Goal: Task Accomplishment & Management: Use online tool/utility

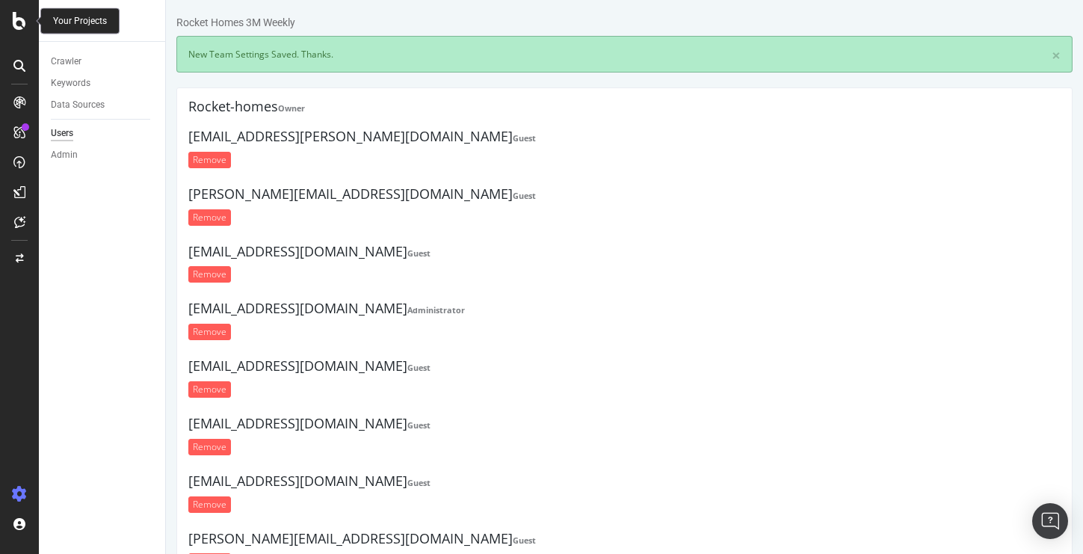
click at [13, 24] on icon at bounding box center [19, 21] width 13 height 18
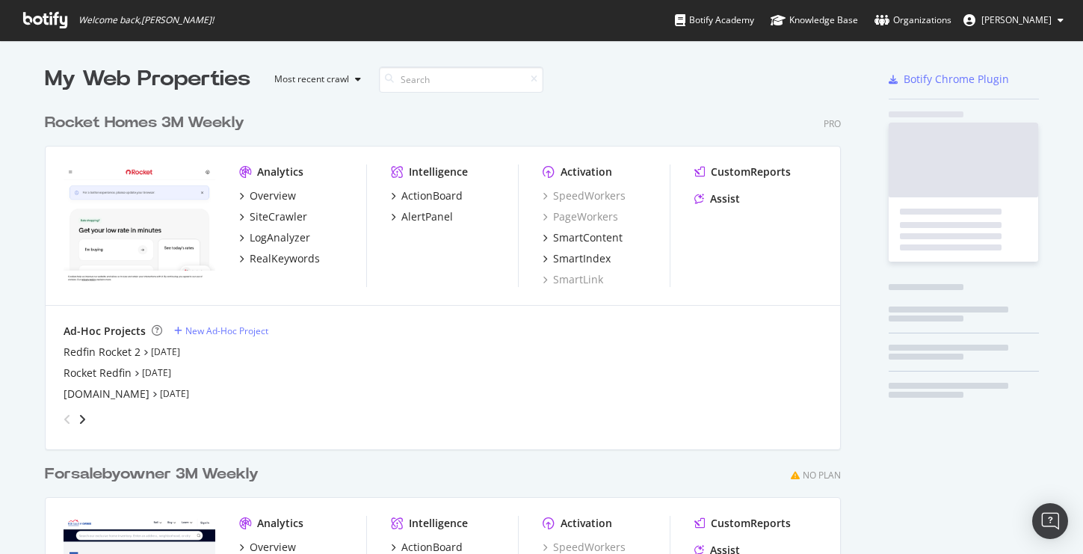
scroll to position [554, 1083]
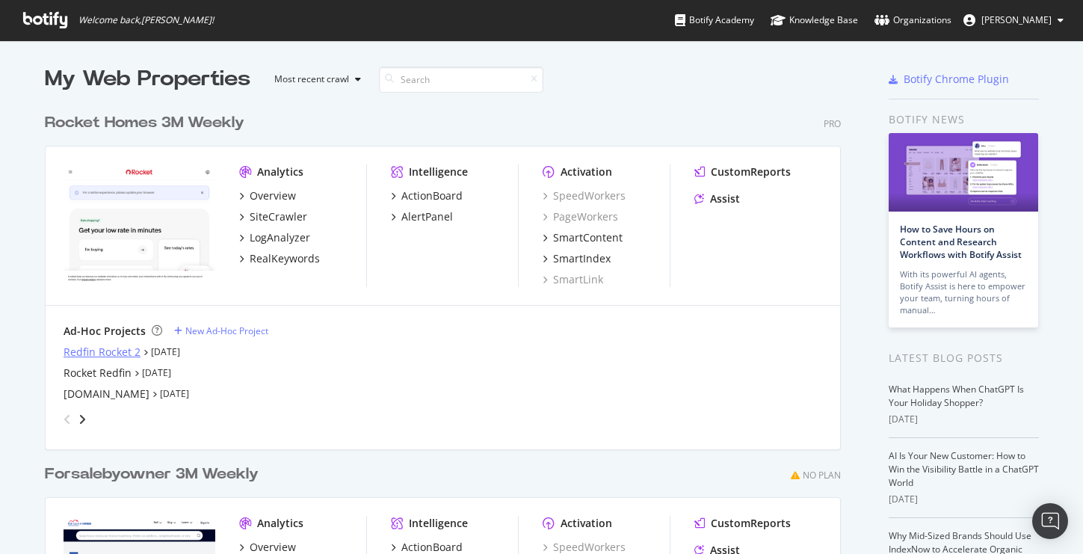
click at [111, 348] on div "Redfin Rocket 2" at bounding box center [102, 352] width 77 height 15
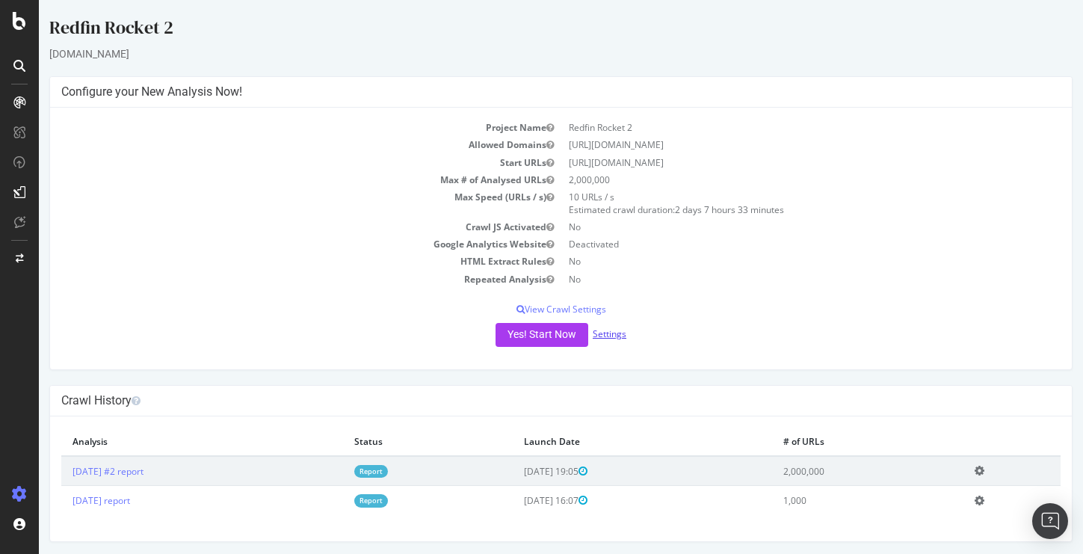
click at [606, 333] on link "Settings" at bounding box center [610, 333] width 34 height 13
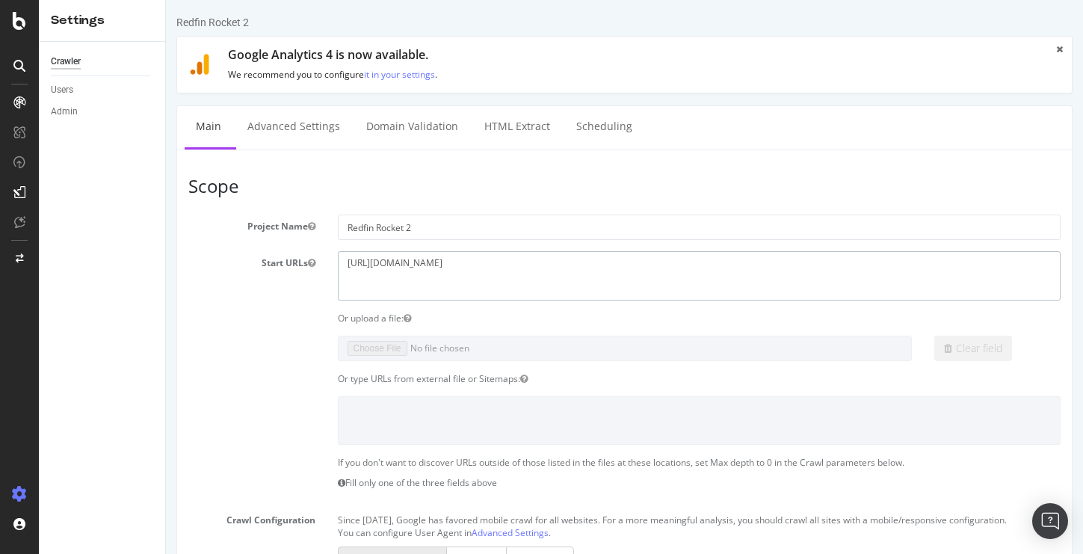
click at [513, 284] on textarea "[URL][DOMAIN_NAME]" at bounding box center [700, 275] width 724 height 49
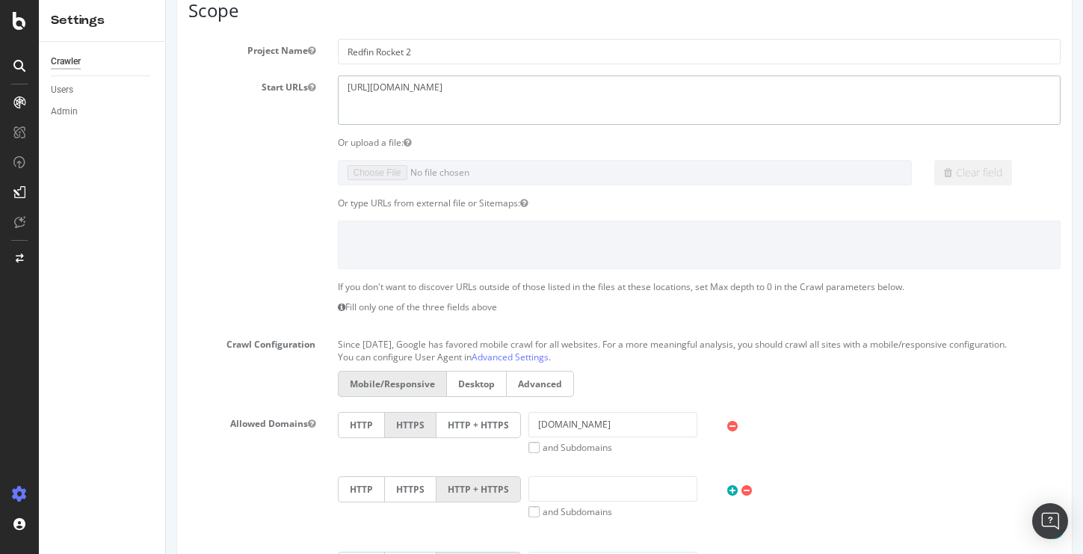
scroll to position [173, 0]
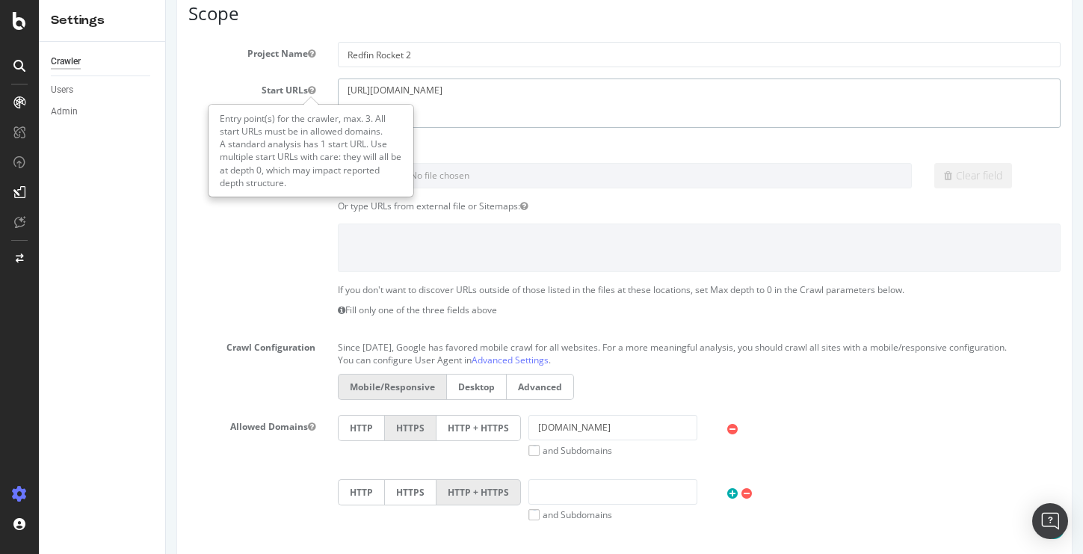
drag, startPoint x: 469, startPoint y: 92, endPoint x: 305, endPoint y: 90, distance: 163.7
click at [305, 90] on div "Start URLs https://www.redfin.com" at bounding box center [624, 103] width 895 height 49
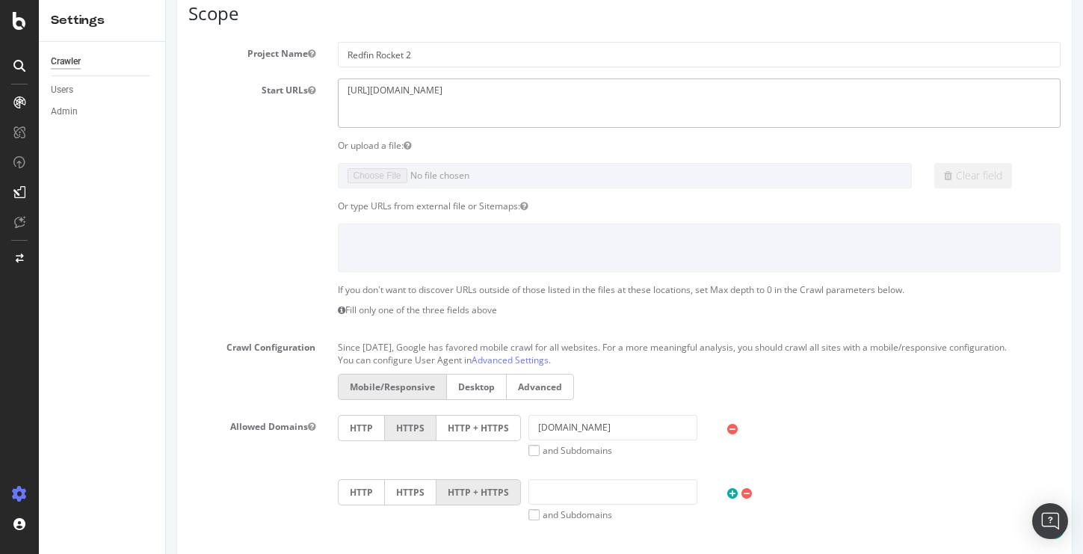
click at [527, 107] on textarea "[URL][DOMAIN_NAME]" at bounding box center [700, 103] width 724 height 49
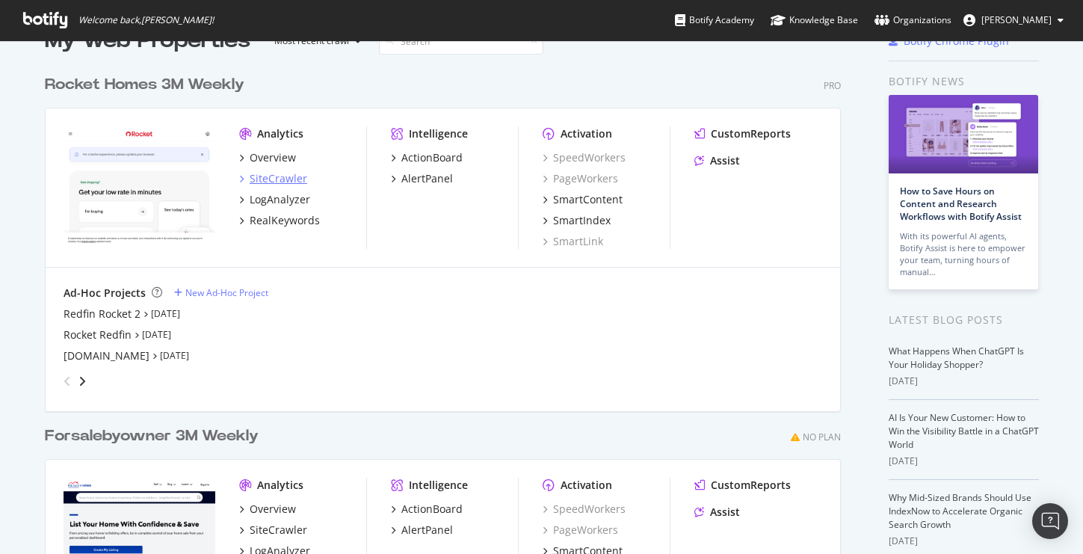
scroll to position [39, 0]
click at [233, 286] on div "New Ad-Hoc Project" at bounding box center [226, 292] width 83 height 13
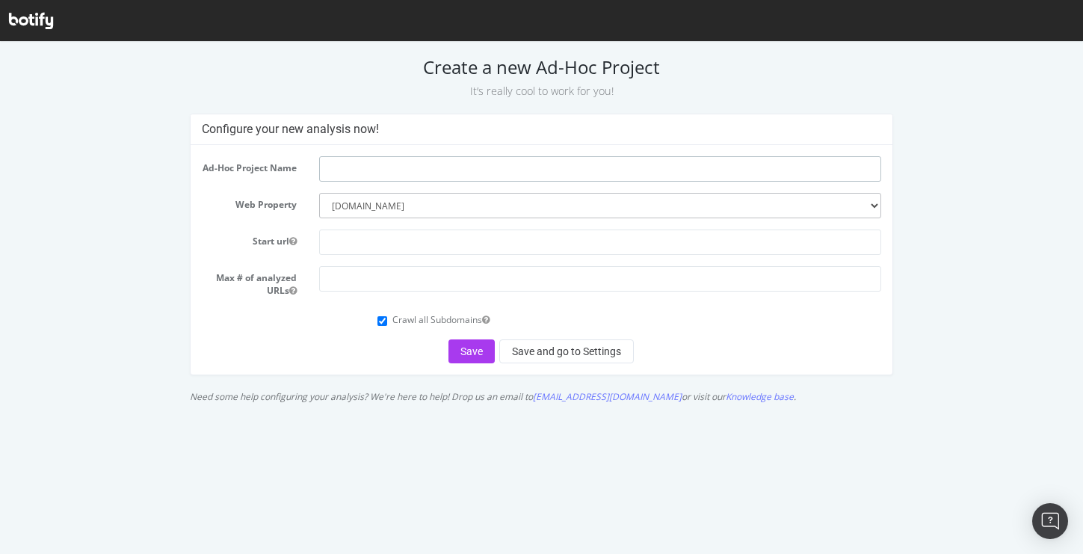
click at [365, 172] on input "text" at bounding box center [600, 168] width 562 height 25
type input "Redfin Rocket Sitemaps"
click at [422, 244] on input "text" at bounding box center [600, 242] width 562 height 25
click at [570, 276] on input "number" at bounding box center [600, 278] width 562 height 25
click at [544, 353] on button "Save and go to Settings" at bounding box center [566, 351] width 135 height 24
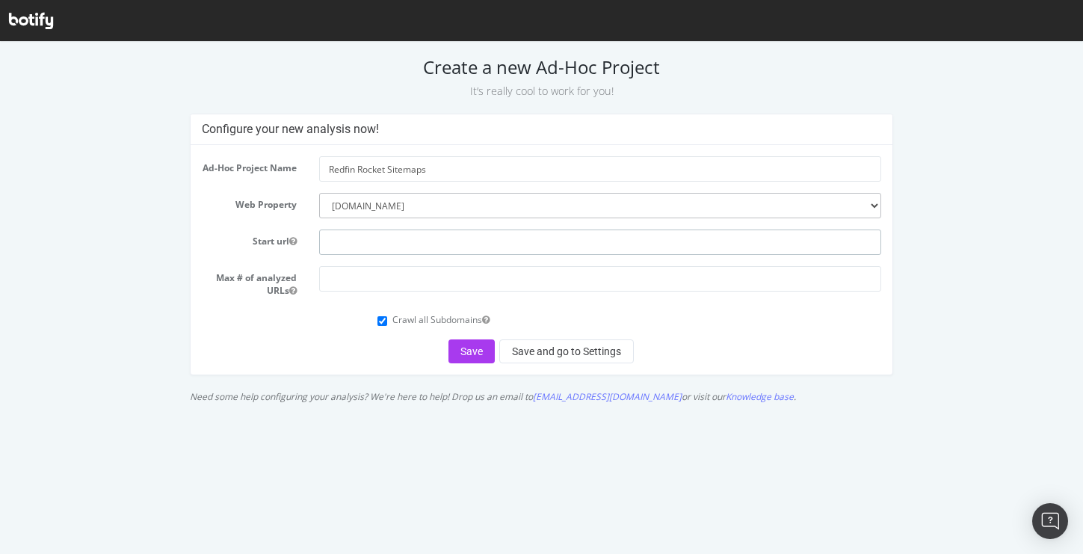
paste input "[URL][DOMAIN_NAME]"
type input "[URL][DOMAIN_NAME]"
drag, startPoint x: 559, startPoint y: 351, endPoint x: 537, endPoint y: 327, distance: 32.3
click at [537, 327] on form "Ad-Hoc Project Name Redfin Rocket Sitemaps Web Property --------- www.rocket.co…" at bounding box center [542, 259] width 680 height 207
click at [342, 323] on div "Crawl all Subdomains" at bounding box center [542, 318] width 702 height 20
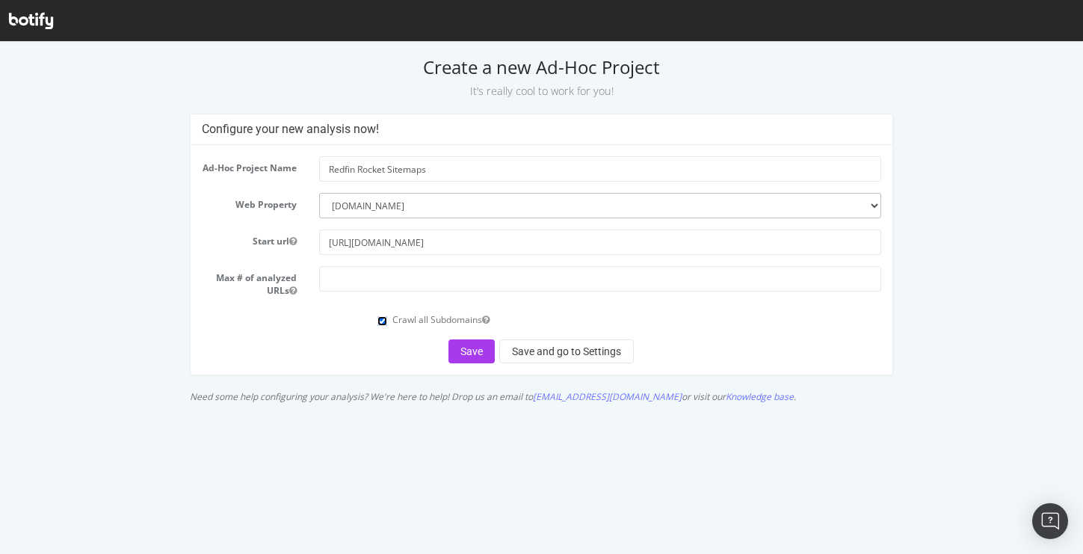
click at [384, 325] on input "Crawl all Subdomains" at bounding box center [383, 321] width 10 height 10
checkbox input "false"
click at [580, 359] on button "Save and go to Settings" at bounding box center [566, 351] width 135 height 24
type input "2000000"
click at [556, 354] on button "Save and go to Settings" at bounding box center [566, 351] width 135 height 24
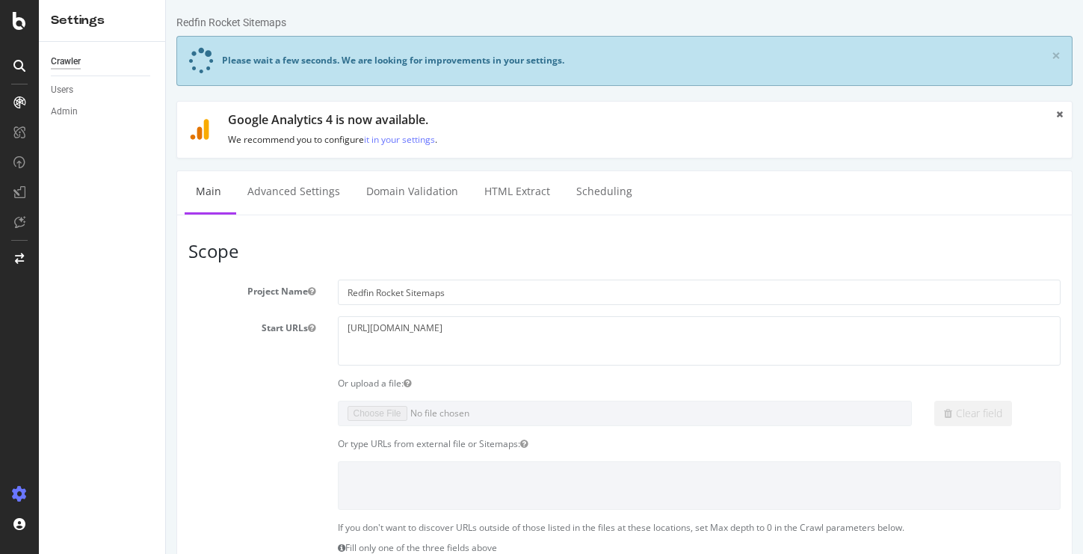
click at [428, 345] on textarea "[URL][DOMAIN_NAME]" at bounding box center [700, 340] width 724 height 49
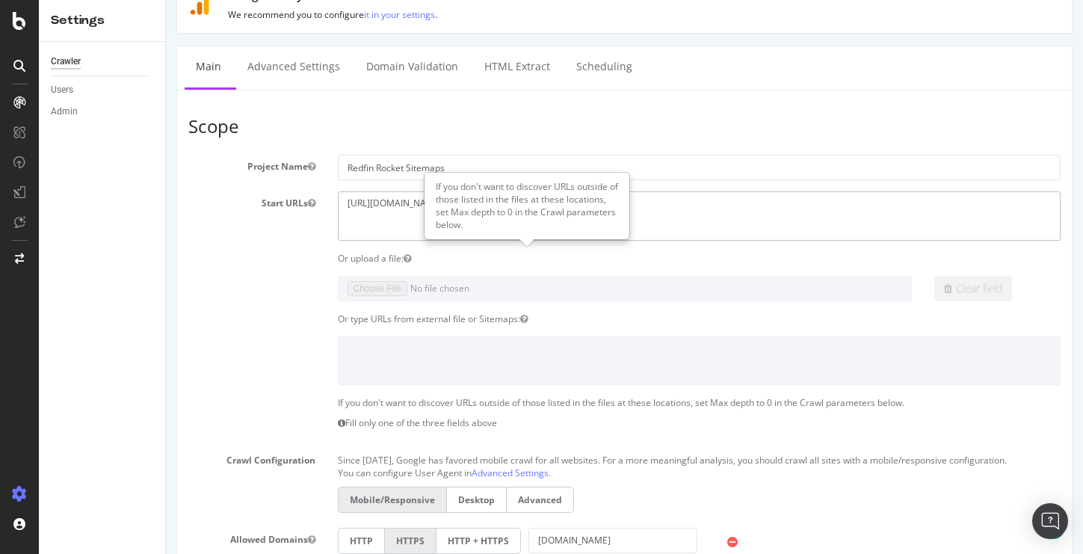
scroll to position [255, 0]
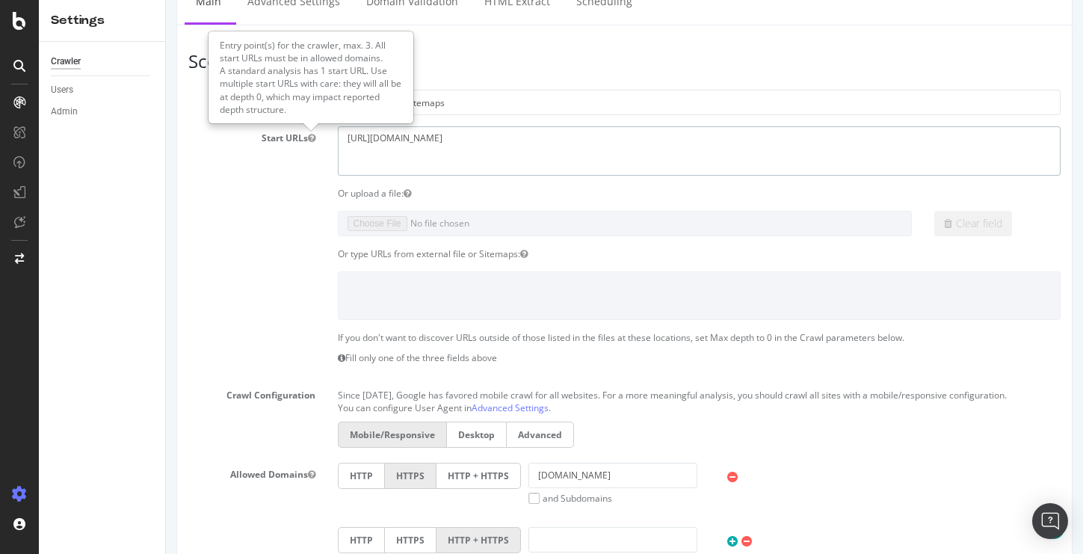
drag, startPoint x: 461, startPoint y: 136, endPoint x: 286, endPoint y: 136, distance: 174.9
click at [286, 136] on div "Start URLs https://www.redfin.com" at bounding box center [624, 150] width 895 height 49
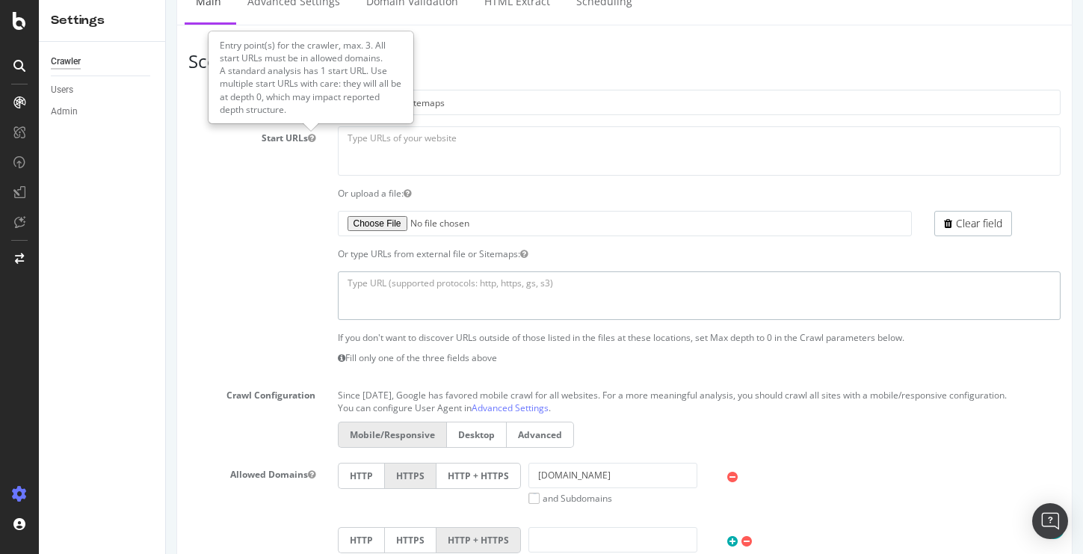
click at [449, 288] on textarea at bounding box center [700, 295] width 724 height 49
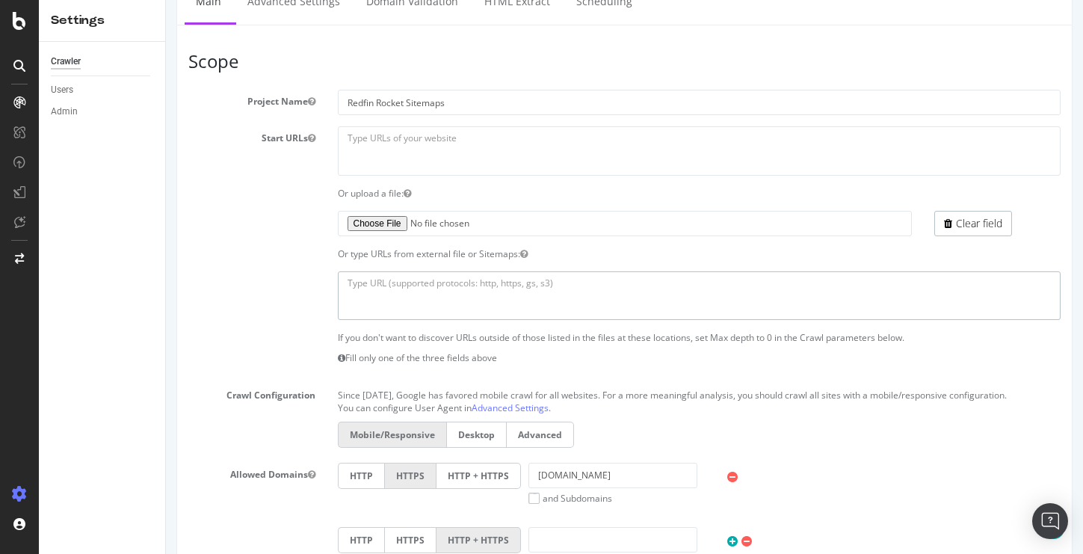
click at [461, 280] on textarea at bounding box center [700, 295] width 724 height 49
paste textarea "Sitemap: https://www.redfin.com/newest_listings.xml Sitemap: https://www.redfin…"
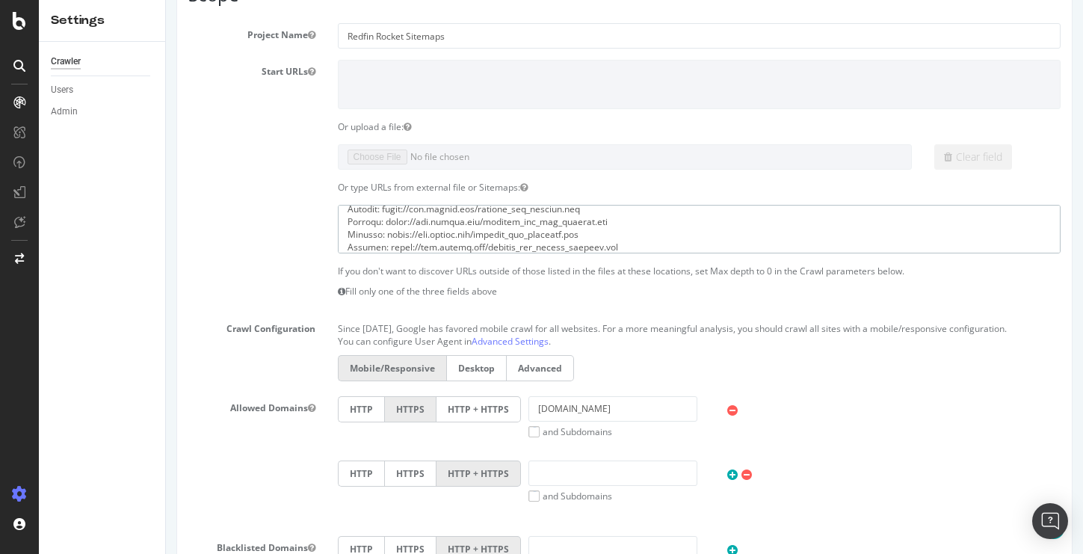
scroll to position [340, 0]
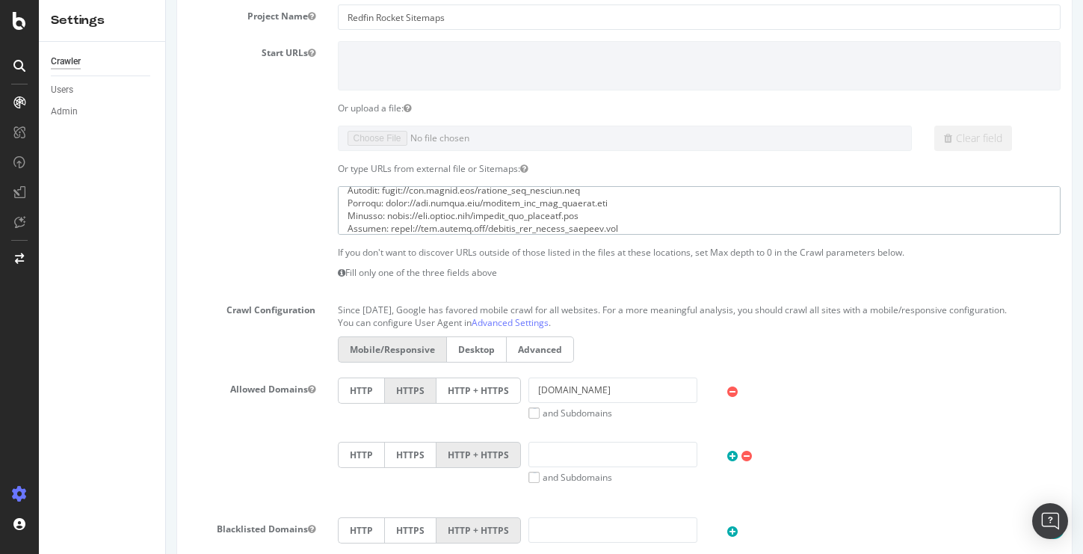
drag, startPoint x: 386, startPoint y: 193, endPoint x: 321, endPoint y: 194, distance: 65.0
click at [321, 194] on div at bounding box center [624, 210] width 895 height 49
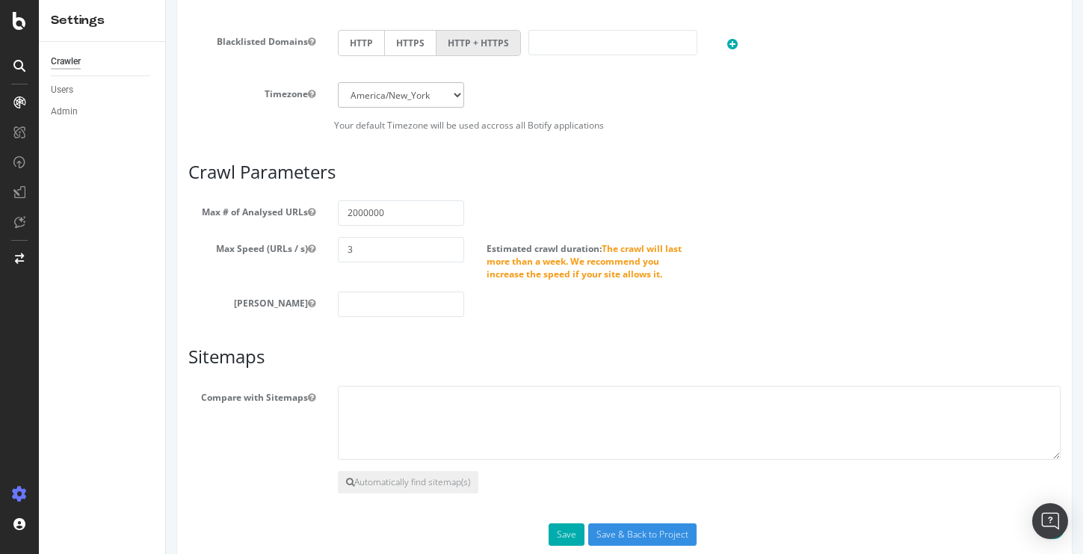
scroll to position [839, 0]
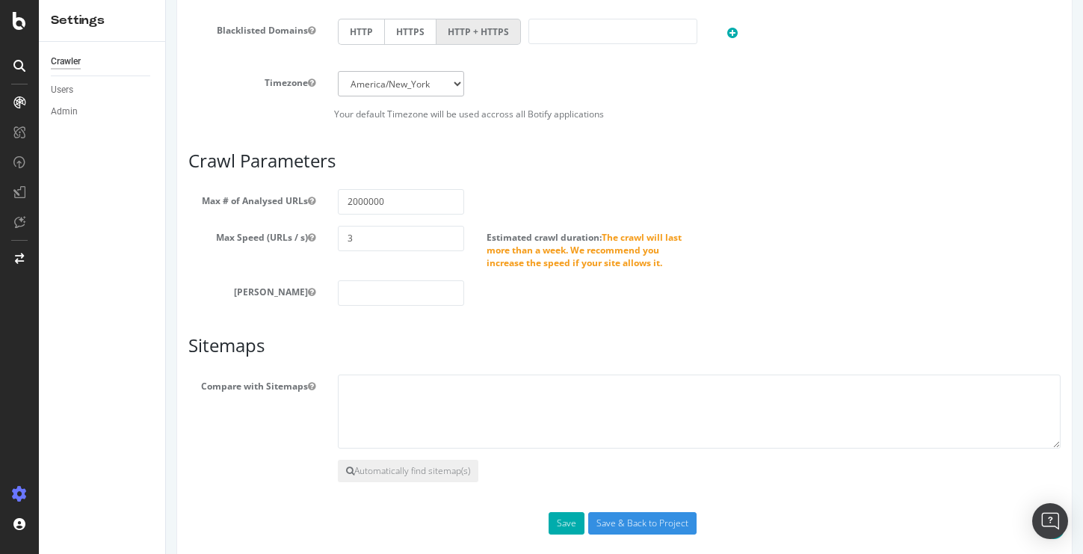
type textarea "https://www.redfin.com/newest_listings.xml https://www.redfin.com/sitemap_com_a…"
click at [351, 200] on input "2000000" at bounding box center [401, 201] width 127 height 25
type input "3000000"
click at [359, 244] on input "3" at bounding box center [401, 238] width 127 height 25
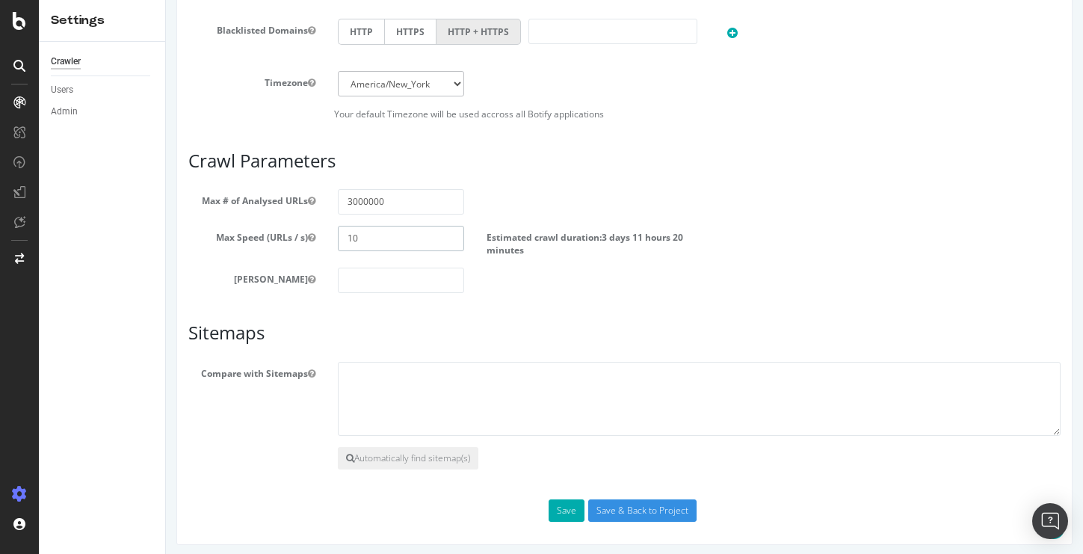
type input "10"
type input "0"
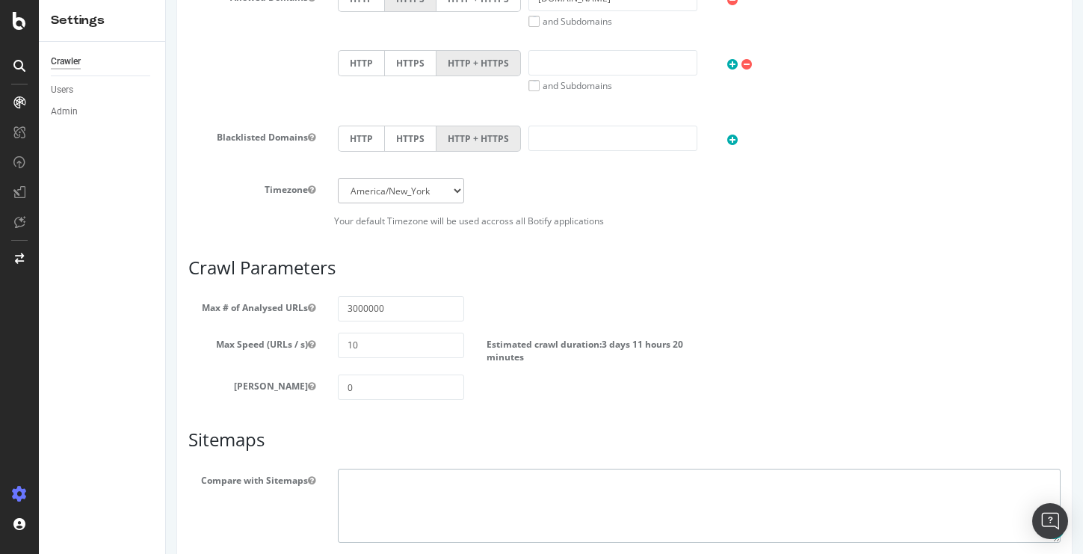
scroll to position [845, 0]
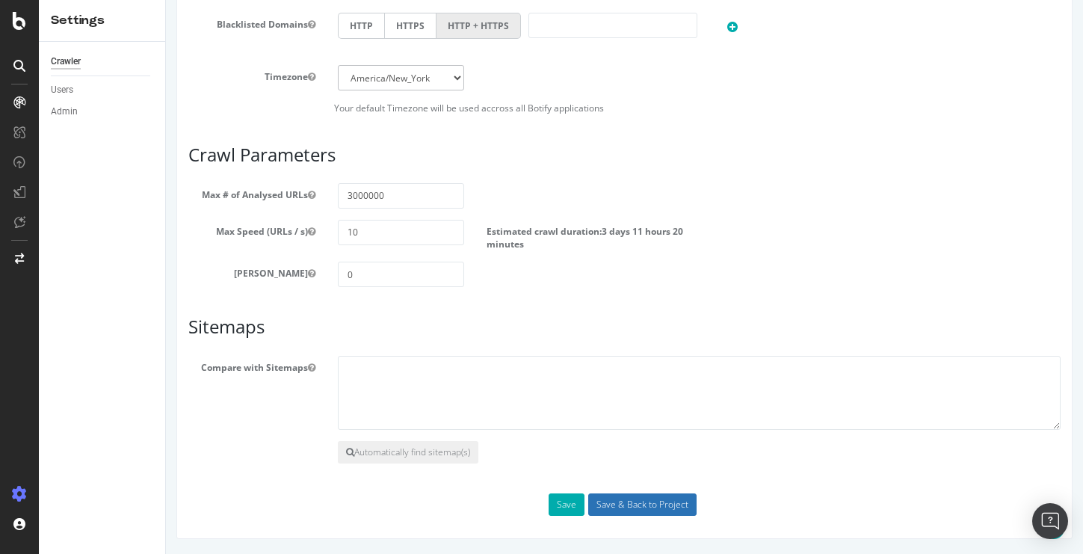
click at [619, 505] on input "Save & Back to Project" at bounding box center [642, 504] width 108 height 22
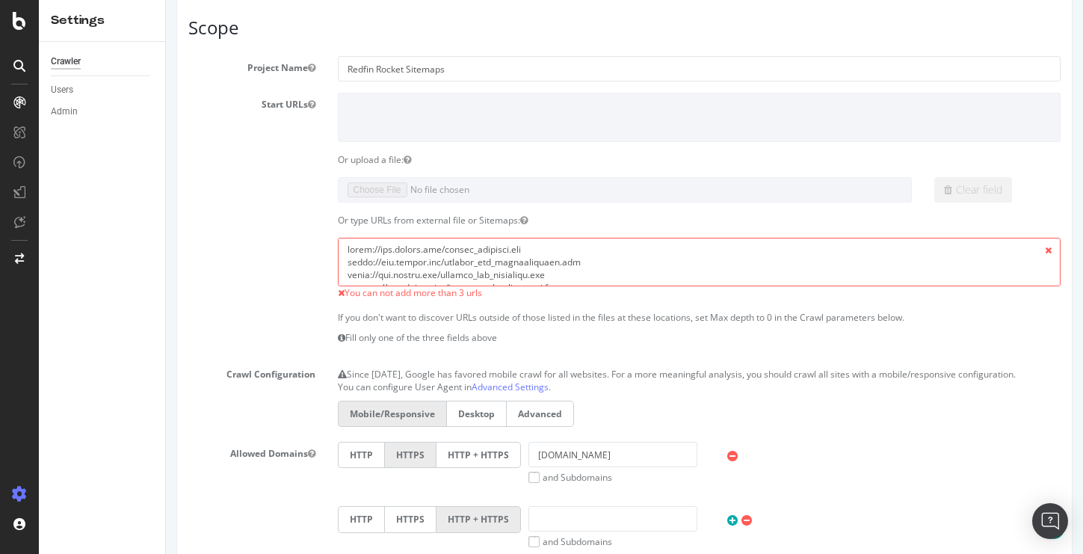
scroll to position [351, 0]
click at [533, 254] on textarea at bounding box center [700, 261] width 724 height 49
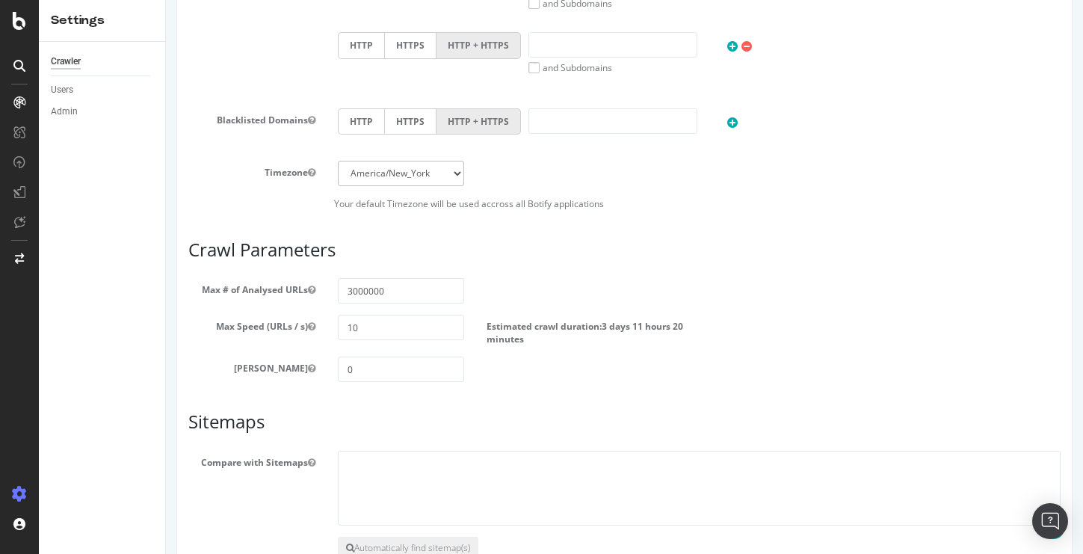
scroll to position [919, 0]
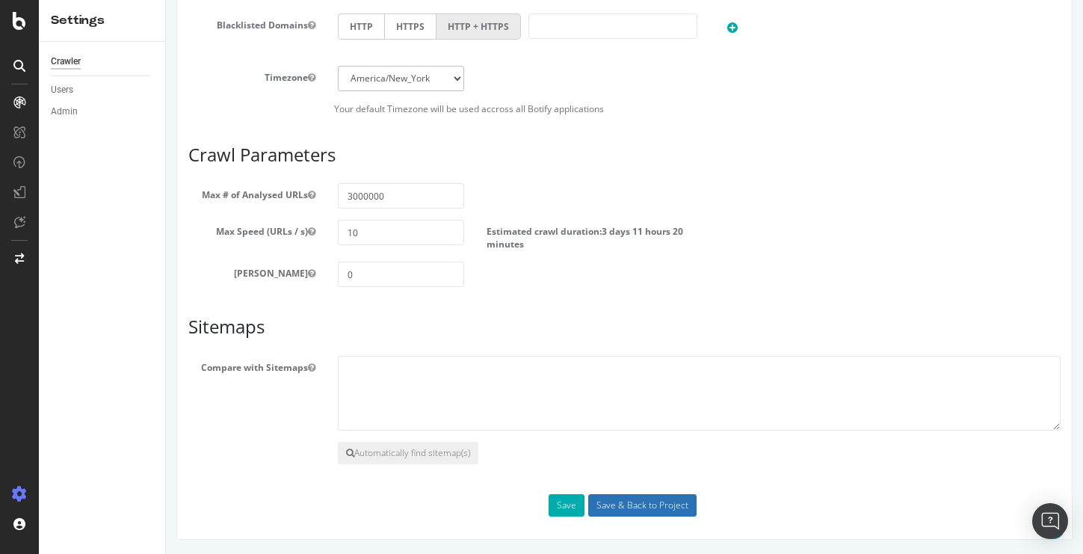
type textarea "https://www.redfin.com/newest_listings.xml https://www.redfin.com/sitemap_com_a…"
click at [633, 503] on input "Save & Back to Project" at bounding box center [642, 505] width 108 height 22
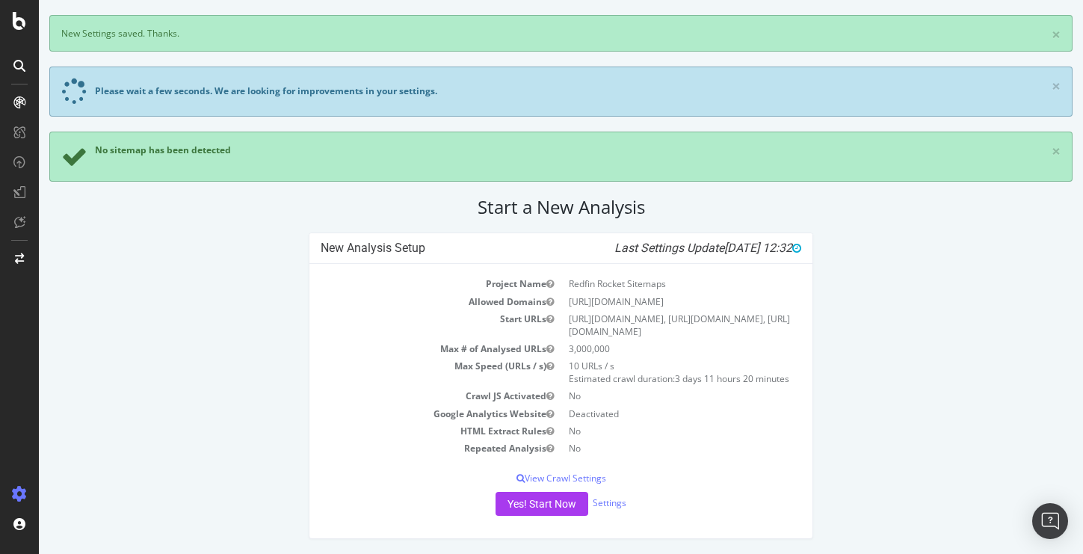
scroll to position [74, 0]
click at [577, 475] on p "View Crawl Settings" at bounding box center [561, 478] width 481 height 13
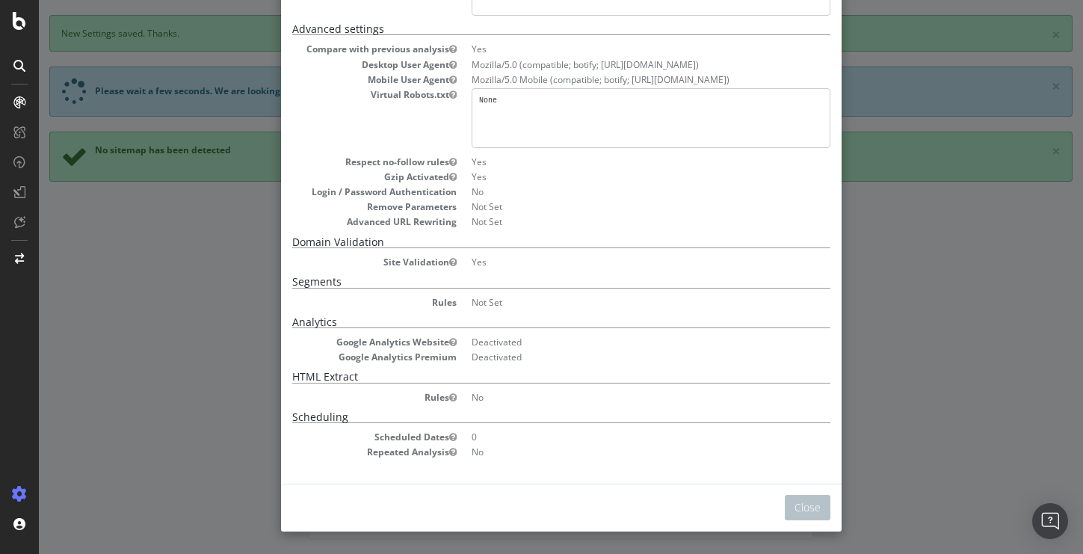
scroll to position [260, 0]
click at [798, 505] on button "Close" at bounding box center [808, 507] width 46 height 25
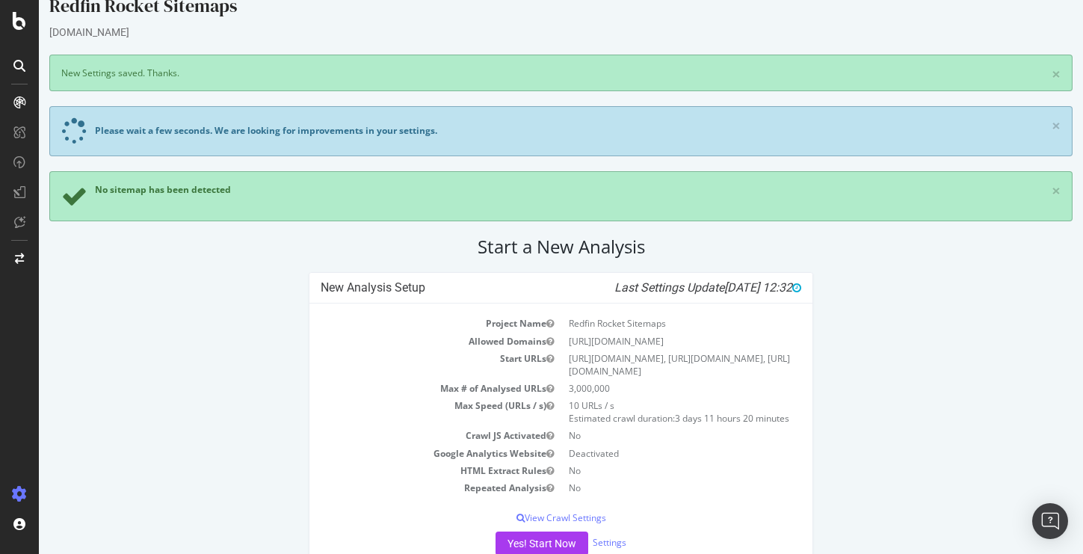
scroll to position [74, 0]
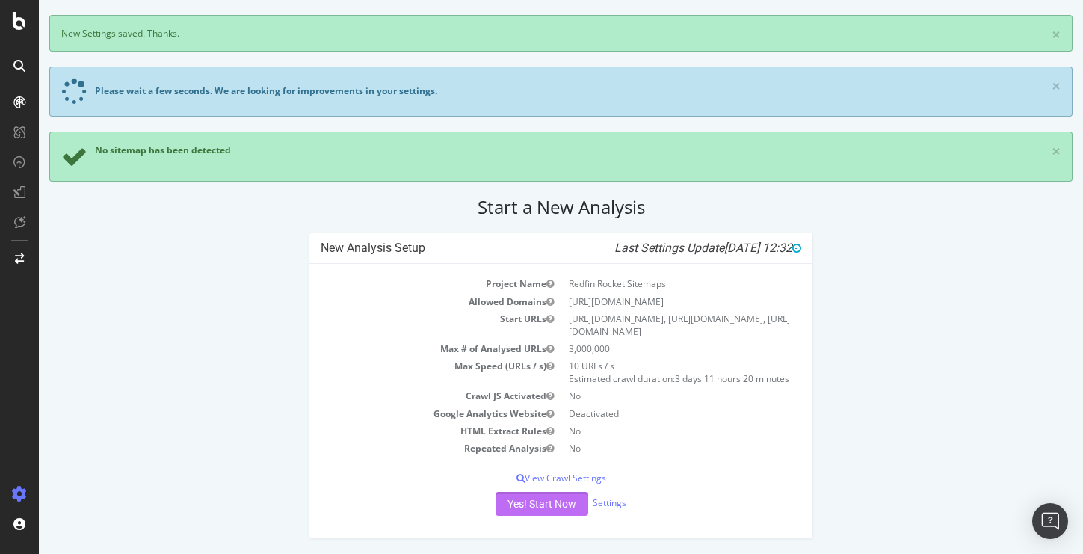
click at [537, 505] on button "Yes! Start Now" at bounding box center [542, 504] width 93 height 24
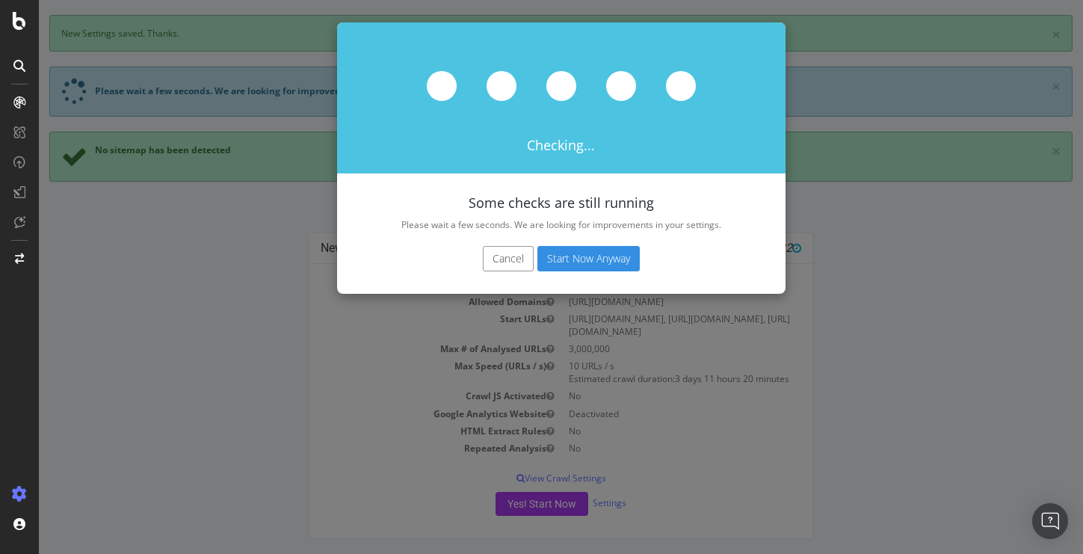
click at [496, 250] on button "Cancel" at bounding box center [508, 258] width 51 height 25
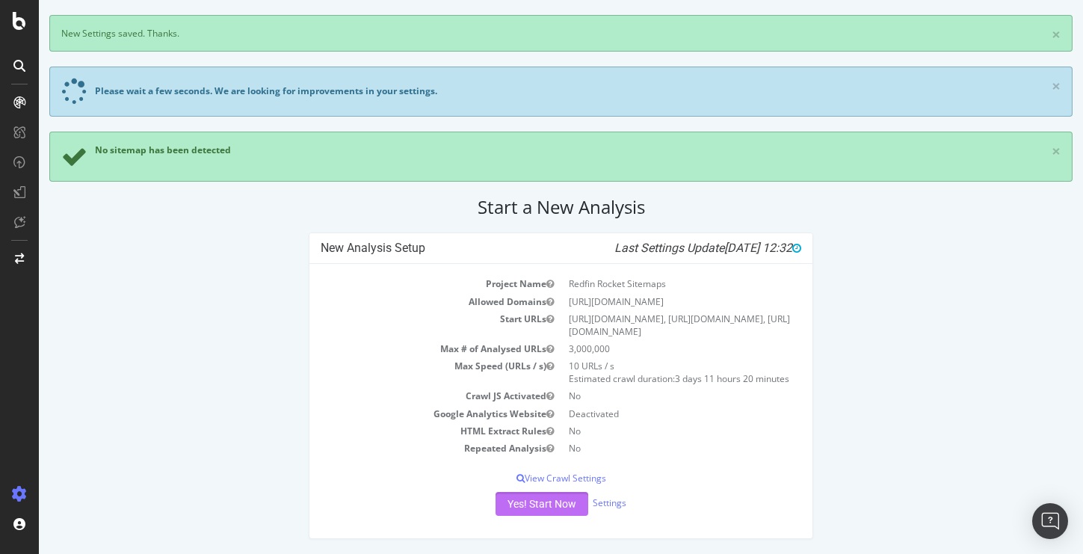
click at [541, 510] on button "Yes! Start Now" at bounding box center [542, 504] width 93 height 24
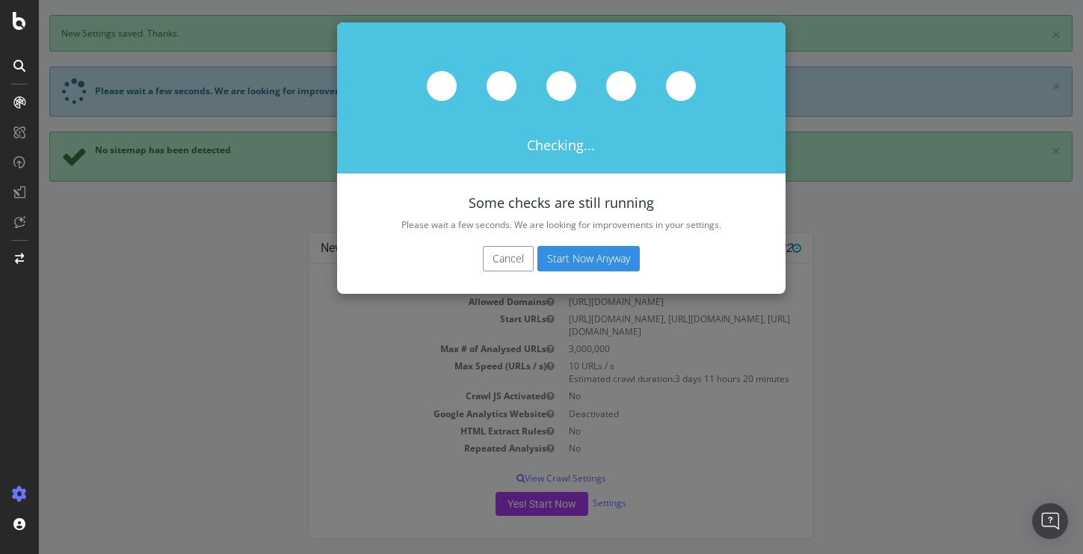
click at [600, 267] on button "Start Now Anyway" at bounding box center [589, 258] width 102 height 25
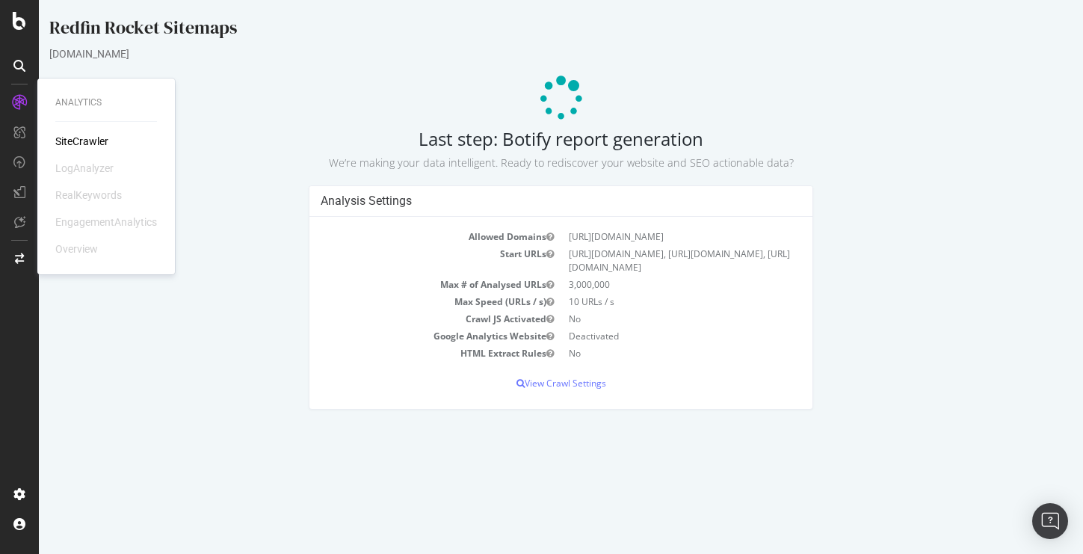
click at [511, 54] on div "[DOMAIN_NAME]" at bounding box center [561, 53] width 1024 height 15
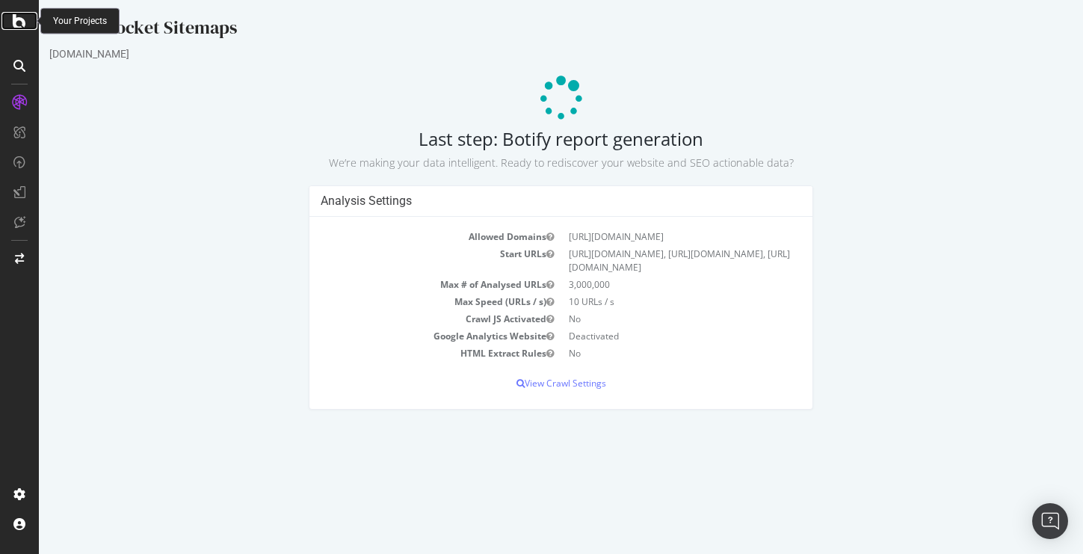
click at [18, 18] on icon at bounding box center [19, 21] width 13 height 18
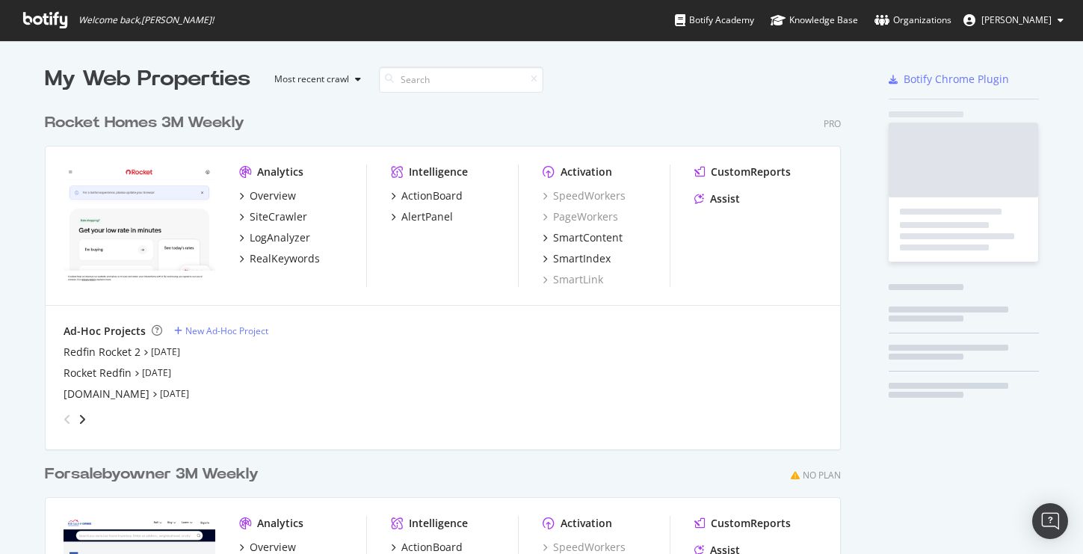
scroll to position [676, 808]
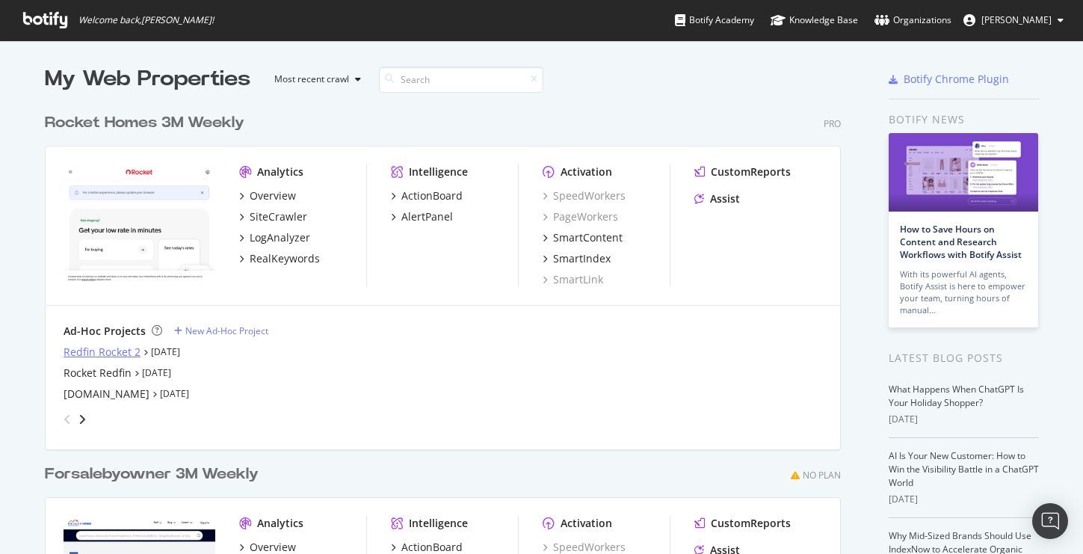
click at [102, 348] on div "Redfin Rocket 2" at bounding box center [102, 352] width 77 height 15
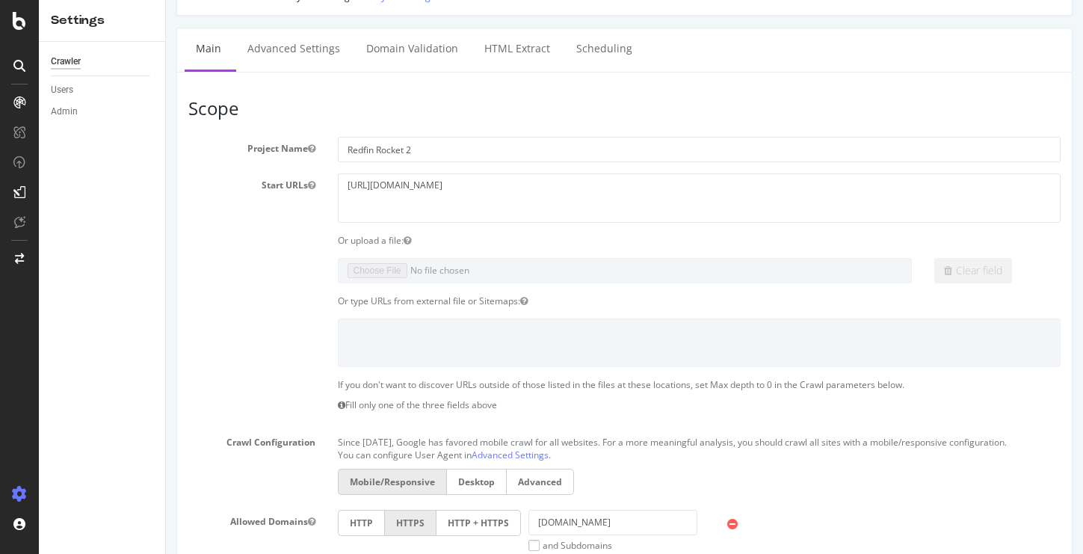
scroll to position [76, 0]
click at [458, 189] on textarea "[URL][DOMAIN_NAME]" at bounding box center [700, 199] width 724 height 49
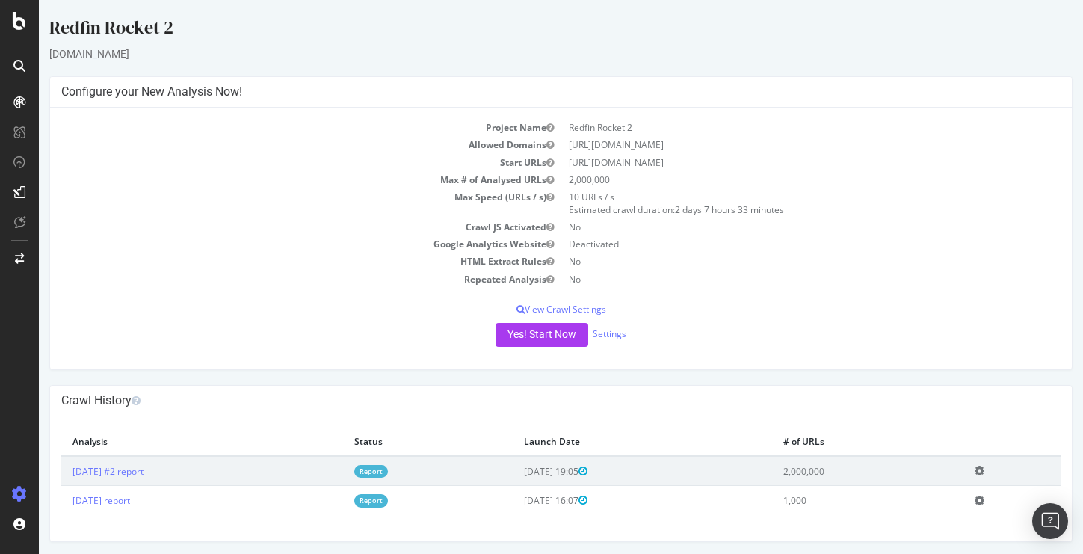
click at [16, 8] on div at bounding box center [19, 277] width 39 height 554
click at [19, 15] on icon at bounding box center [19, 21] width 13 height 18
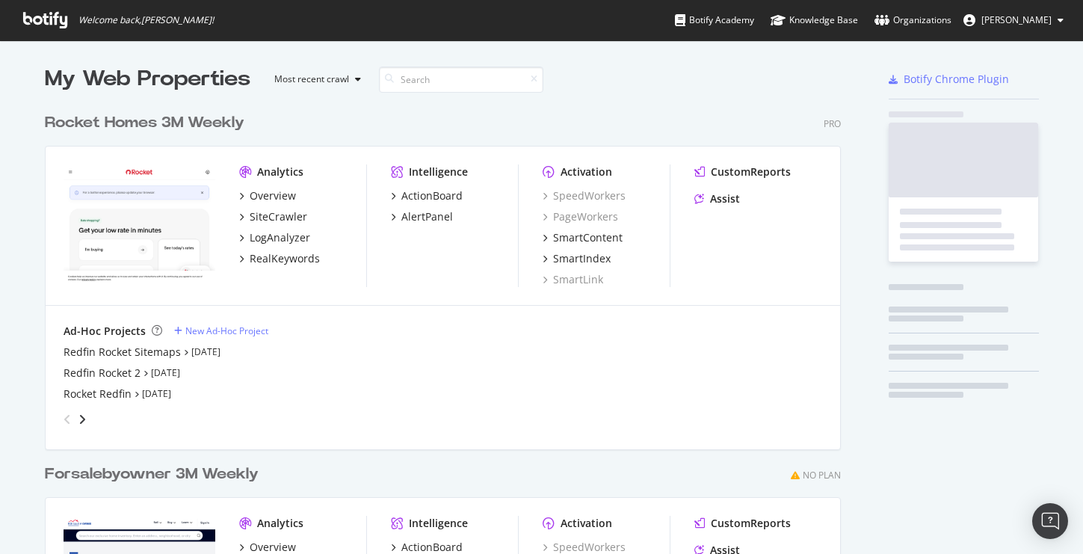
scroll to position [554, 1083]
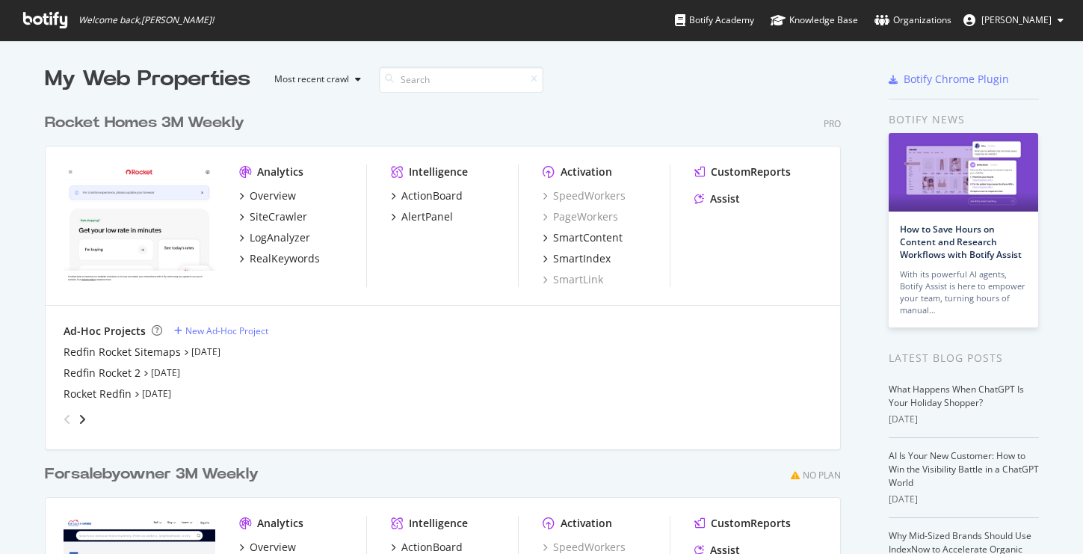
scroll to position [676, 808]
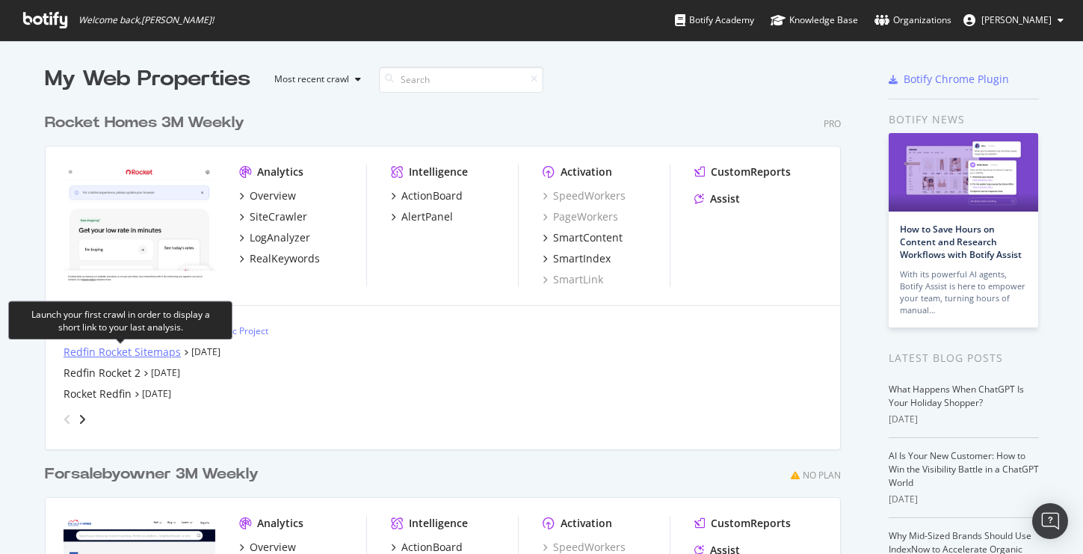
click at [161, 347] on div "Redfin Rocket Sitemaps" at bounding box center [122, 352] width 117 height 15
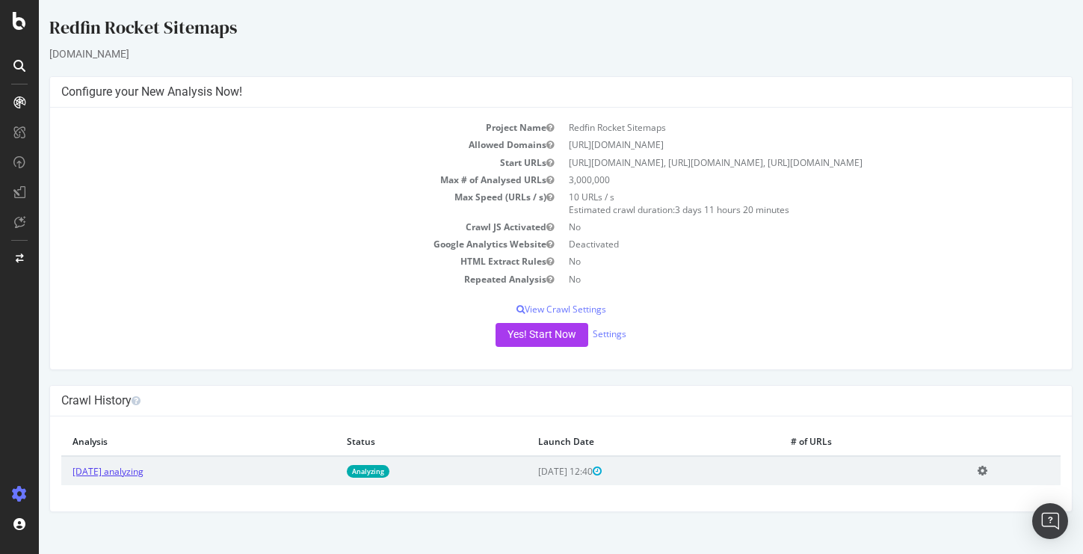
click at [135, 478] on link "[DATE] analyzing" at bounding box center [108, 471] width 71 height 13
click at [988, 476] on icon at bounding box center [983, 470] width 10 height 11
